Goal: Task Accomplishment & Management: Use online tool/utility

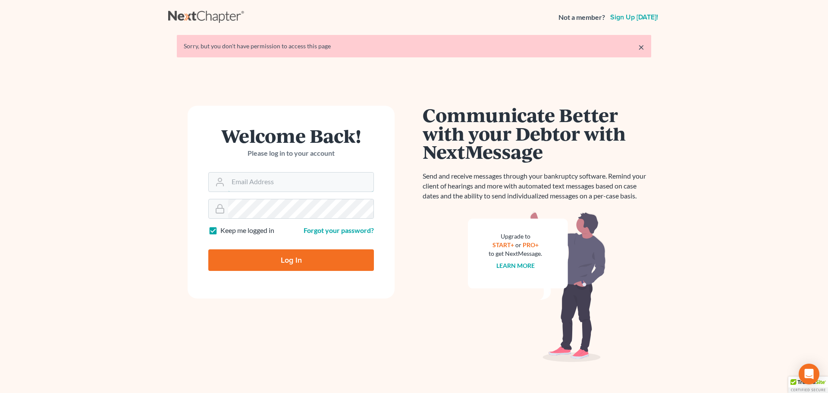
type input "nsader@saderlawfirm.com"
click at [285, 261] on input "Log In" at bounding box center [291, 260] width 166 height 22
type input "Thinking..."
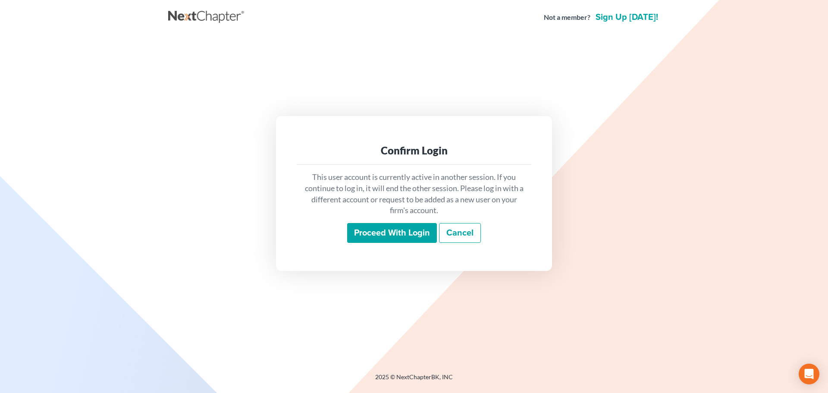
click at [396, 227] on input "Proceed with login" at bounding box center [392, 233] width 90 height 20
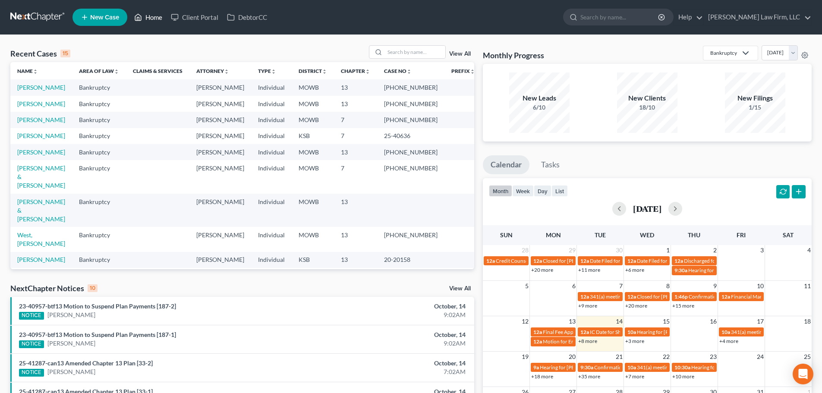
click at [151, 11] on link "Home" at bounding box center [148, 17] width 37 height 16
click at [388, 53] on input "search" at bounding box center [415, 52] width 60 height 13
type input "snead"
